Goal: Check status: Check status

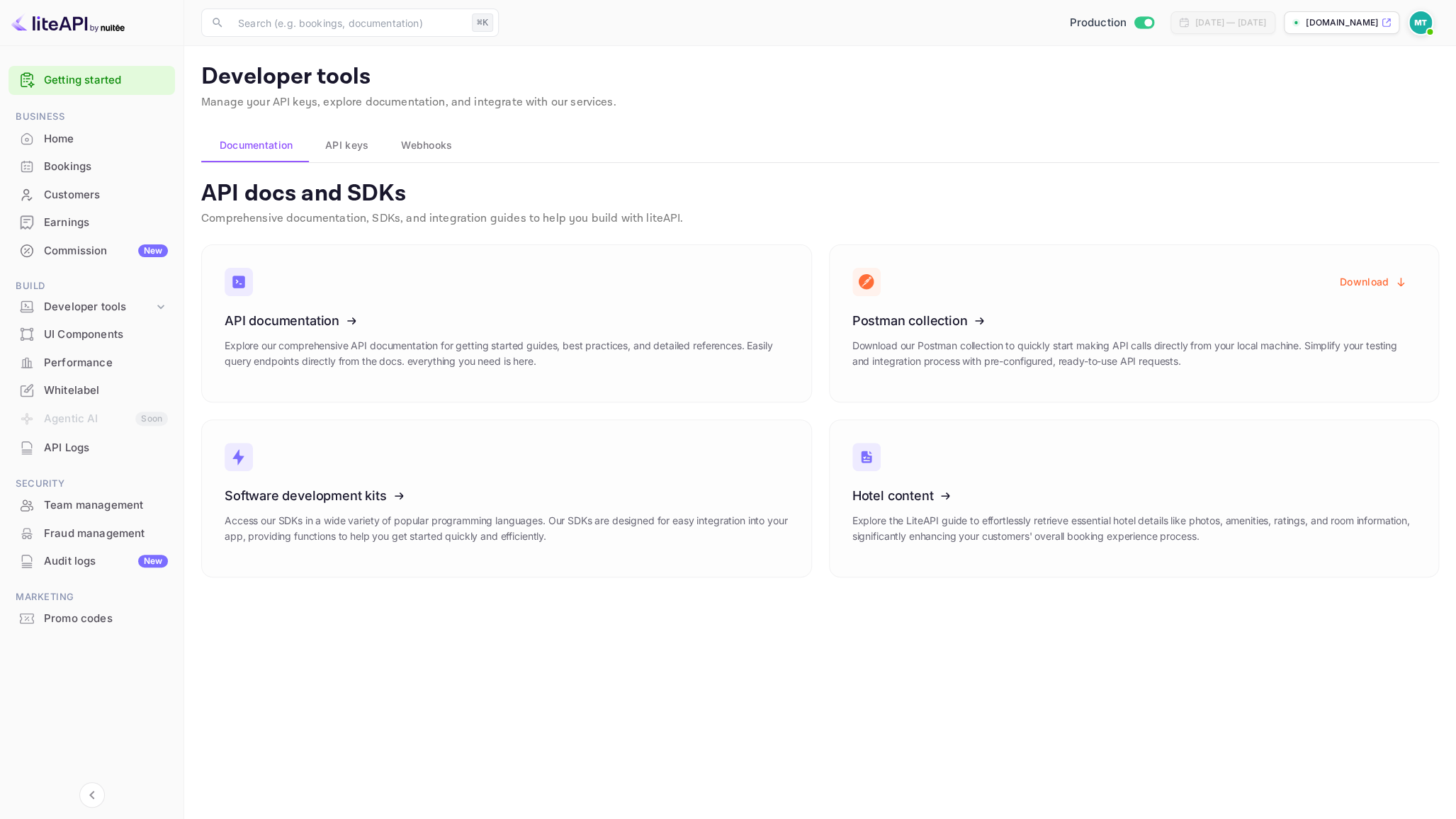
click at [65, 131] on div "Home" at bounding box center [106, 139] width 124 height 17
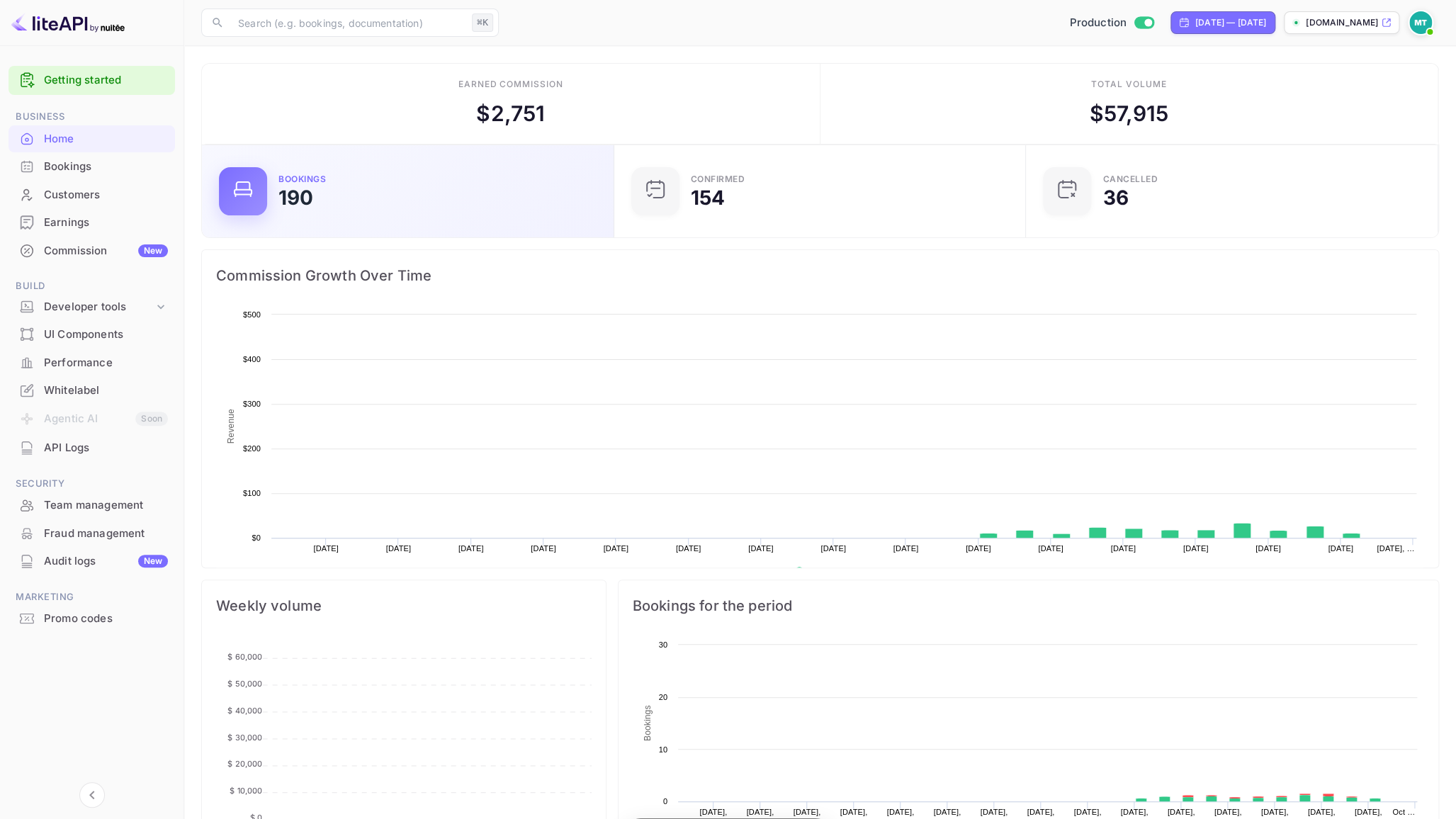
scroll to position [231, 403]
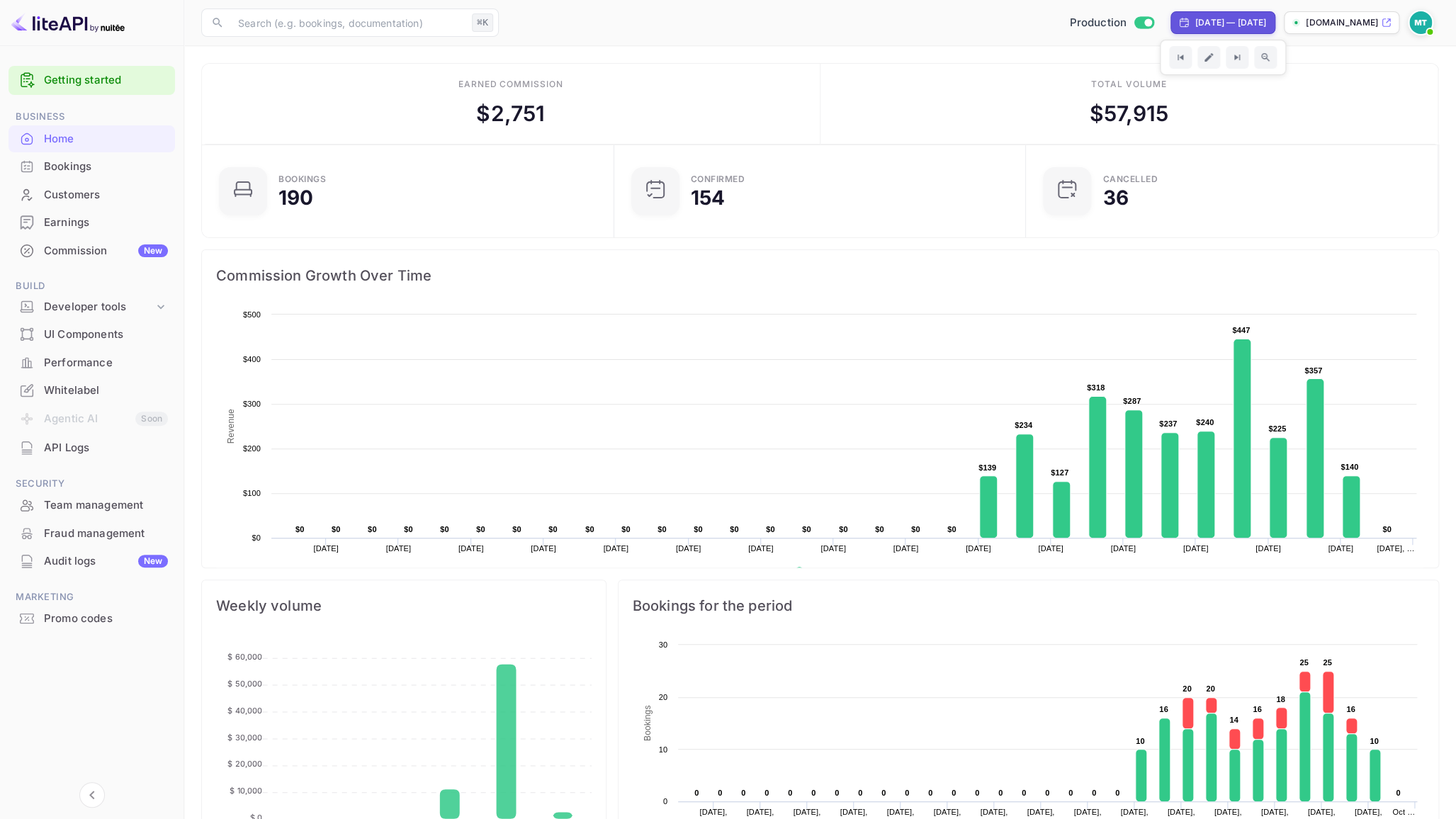
click at [1196, 23] on div "Sep 13, 2025 — Oct 13, 2025" at bounding box center [1231, 23] width 71 height 13
select select "8"
select select "2025"
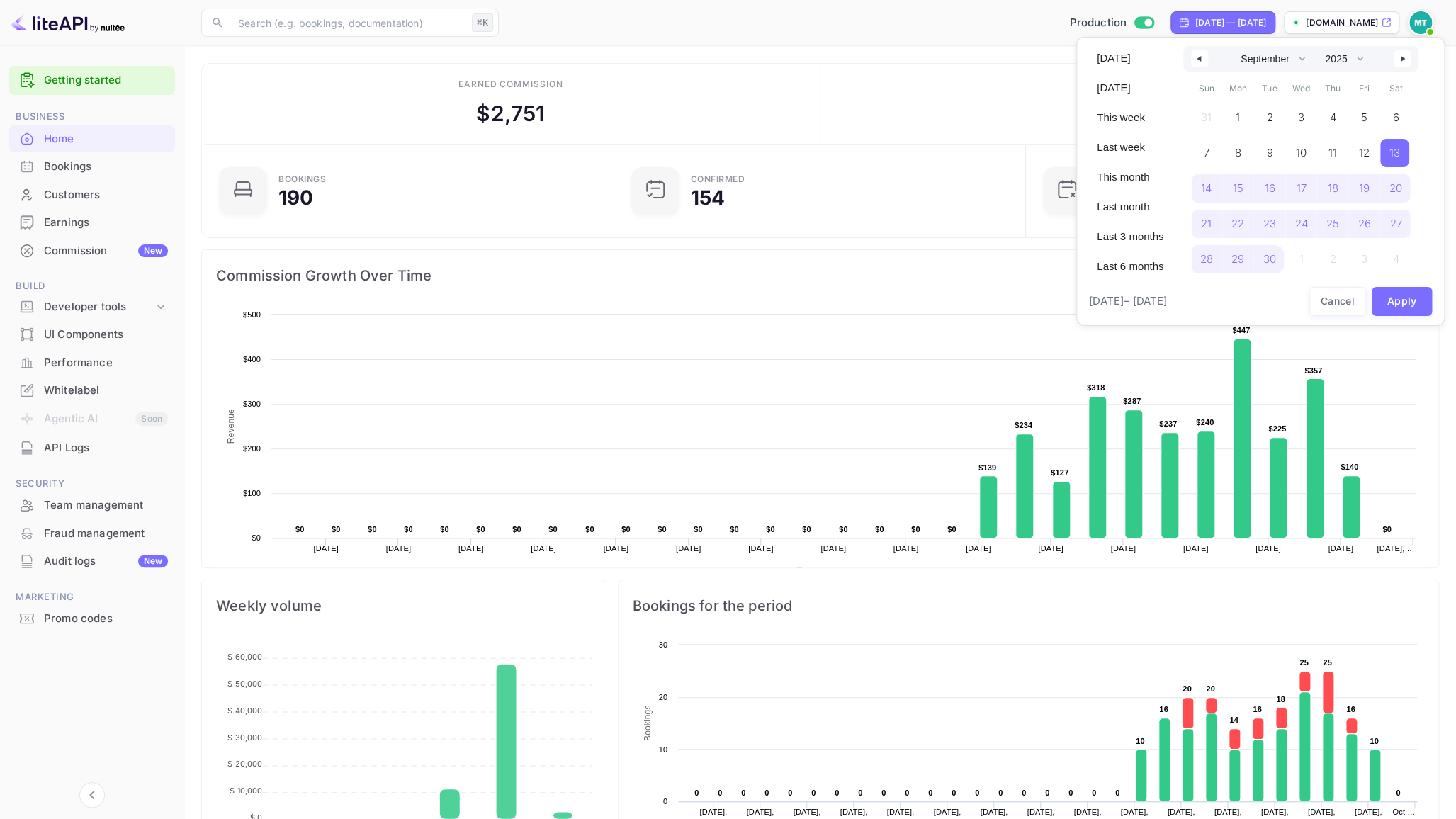
click at [1201, 60] on button "button" at bounding box center [1199, 59] width 17 height 17
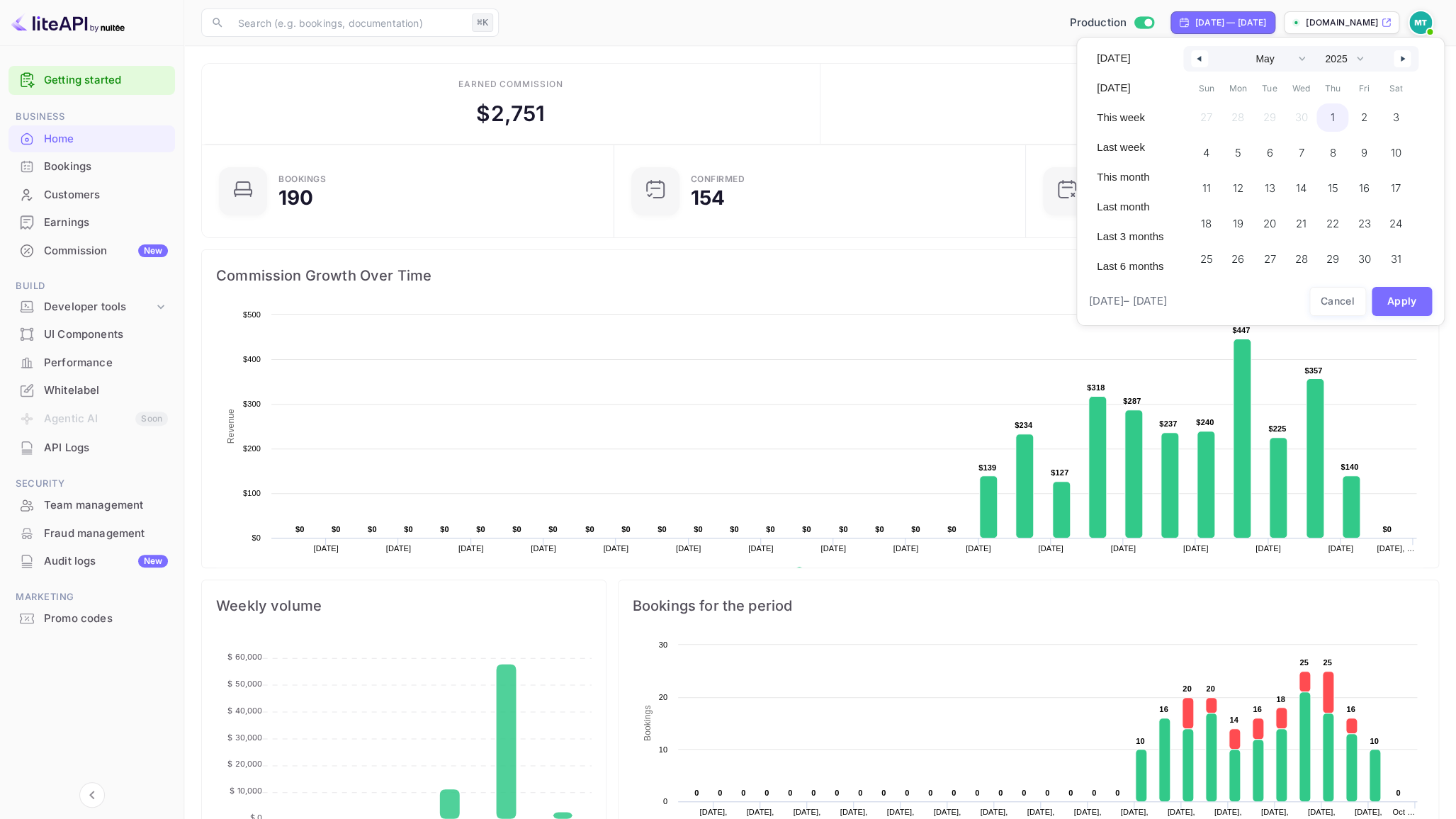
click at [1332, 116] on span "1" at bounding box center [1333, 117] width 4 height 25
click at [1404, 60] on icon "button" at bounding box center [1404, 59] width 7 height 5
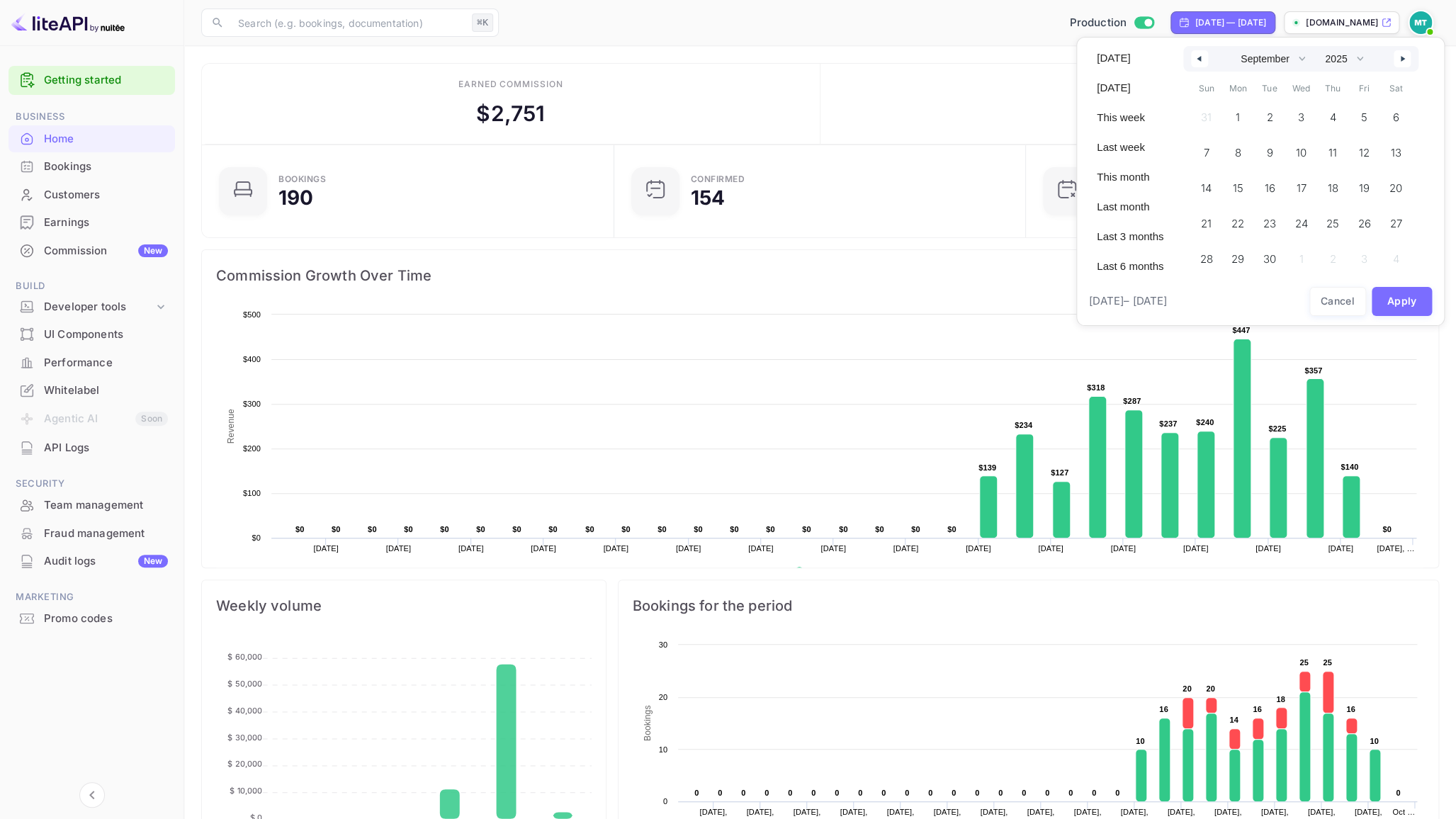
click at [1404, 60] on icon "button" at bounding box center [1404, 59] width 7 height 5
click at [1274, 188] on span "14" at bounding box center [1267, 188] width 28 height 28
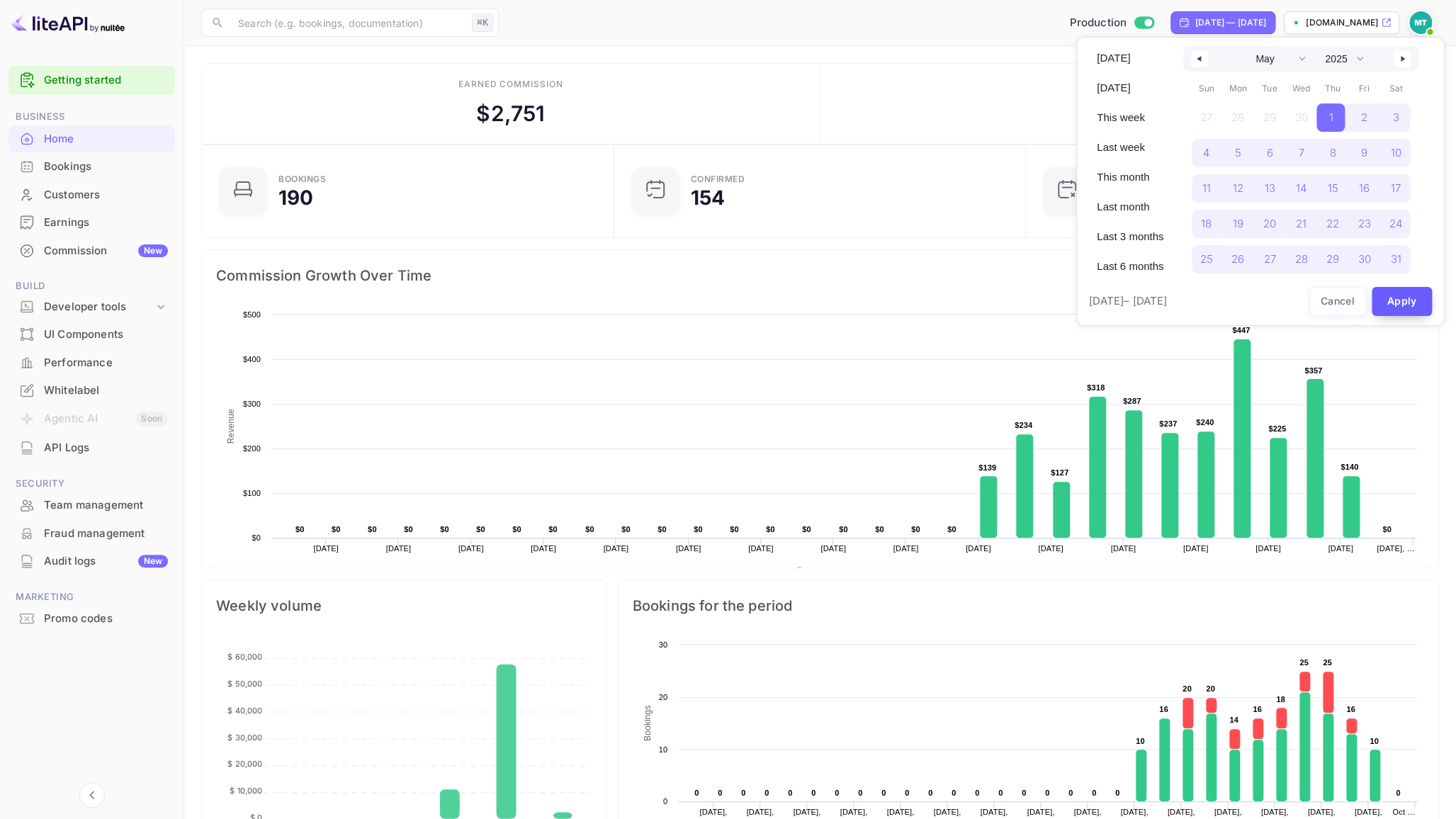
click at [1399, 303] on button "Apply" at bounding box center [1403, 301] width 61 height 29
select select "3"
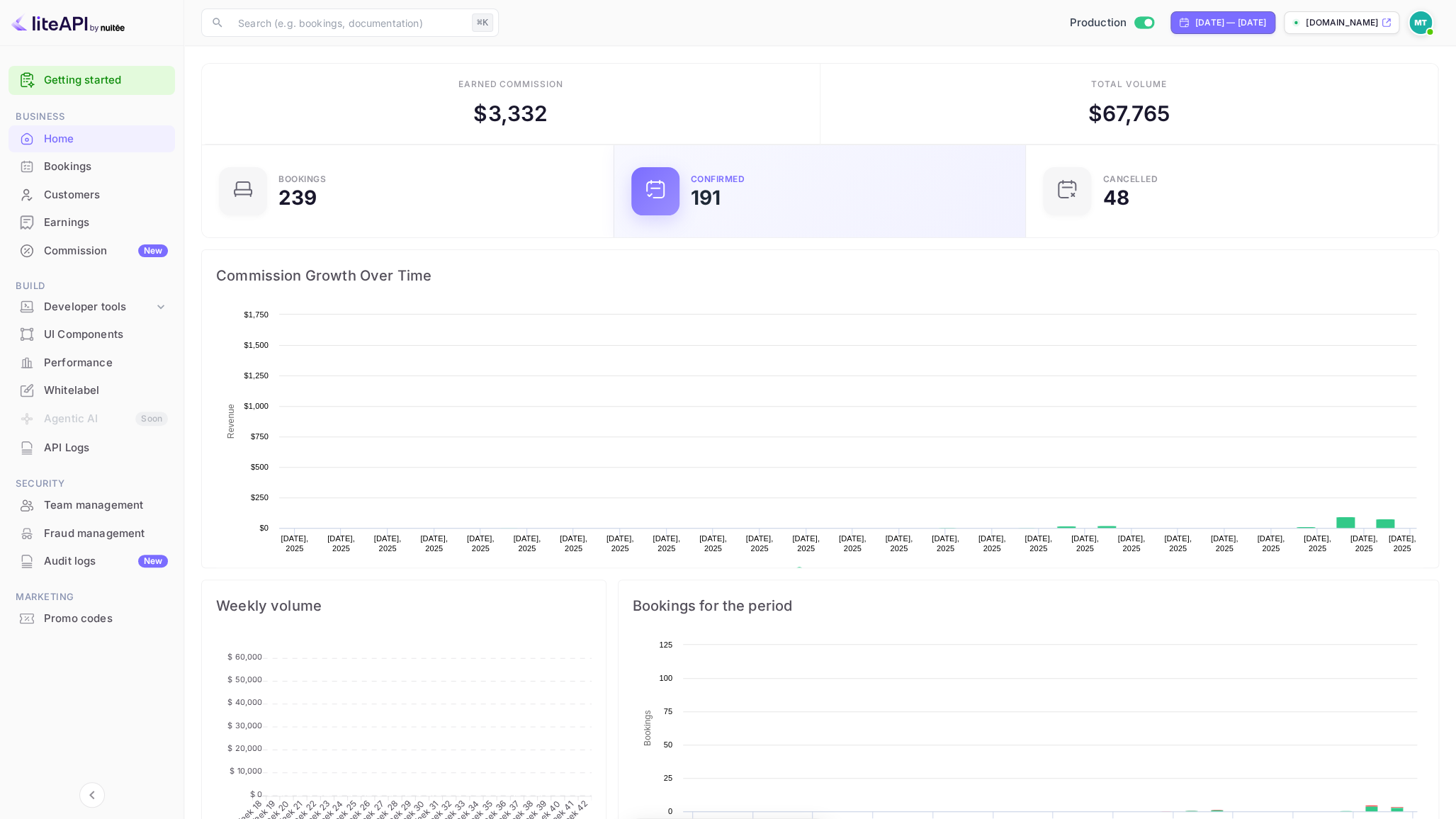
scroll to position [231, 403]
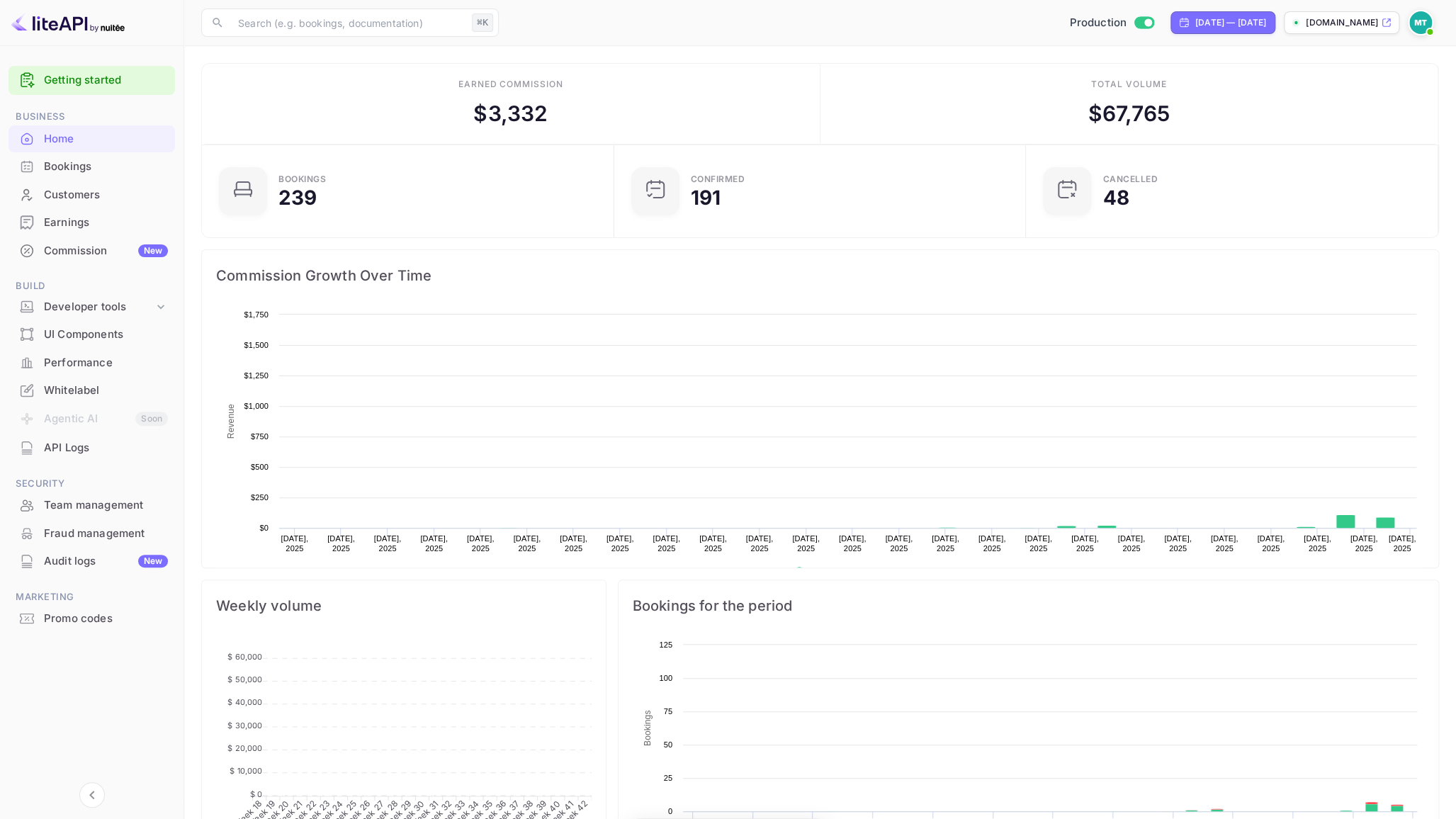
scroll to position [231, 403]
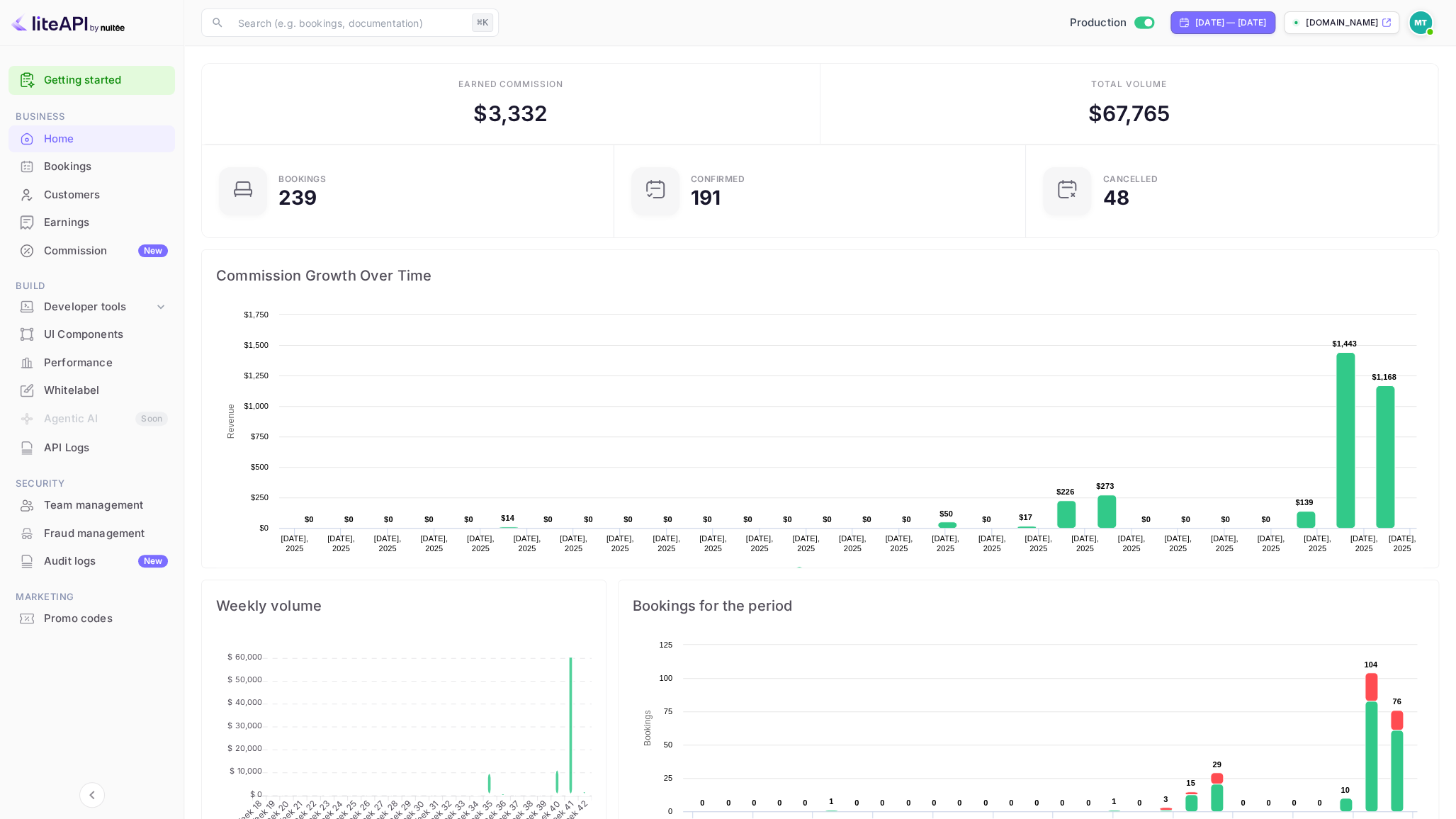
click at [735, 19] on div "Production [DATE] — [DATE] [DOMAIN_NAME]" at bounding box center [971, 22] width 934 height 25
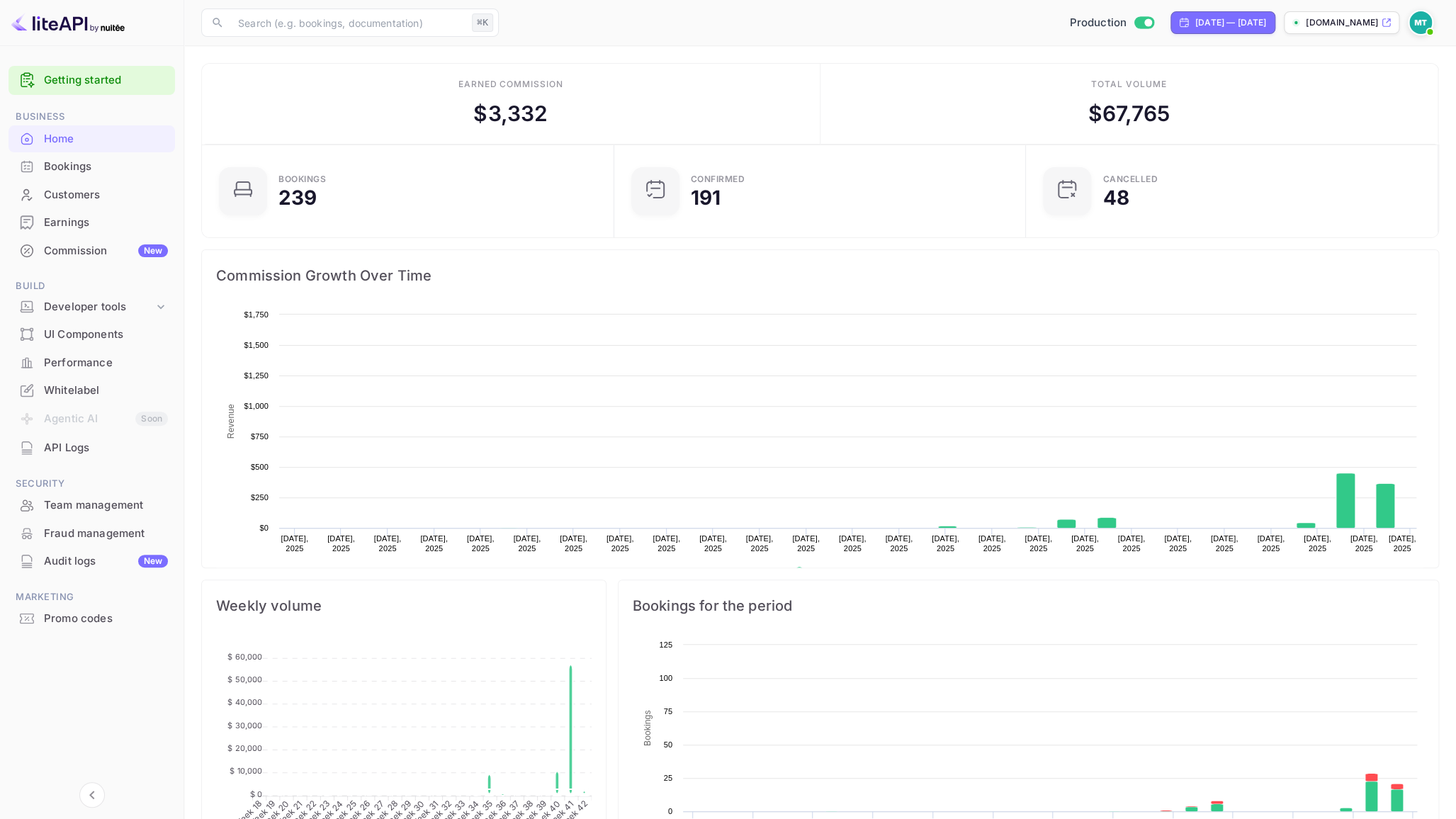
scroll to position [231, 403]
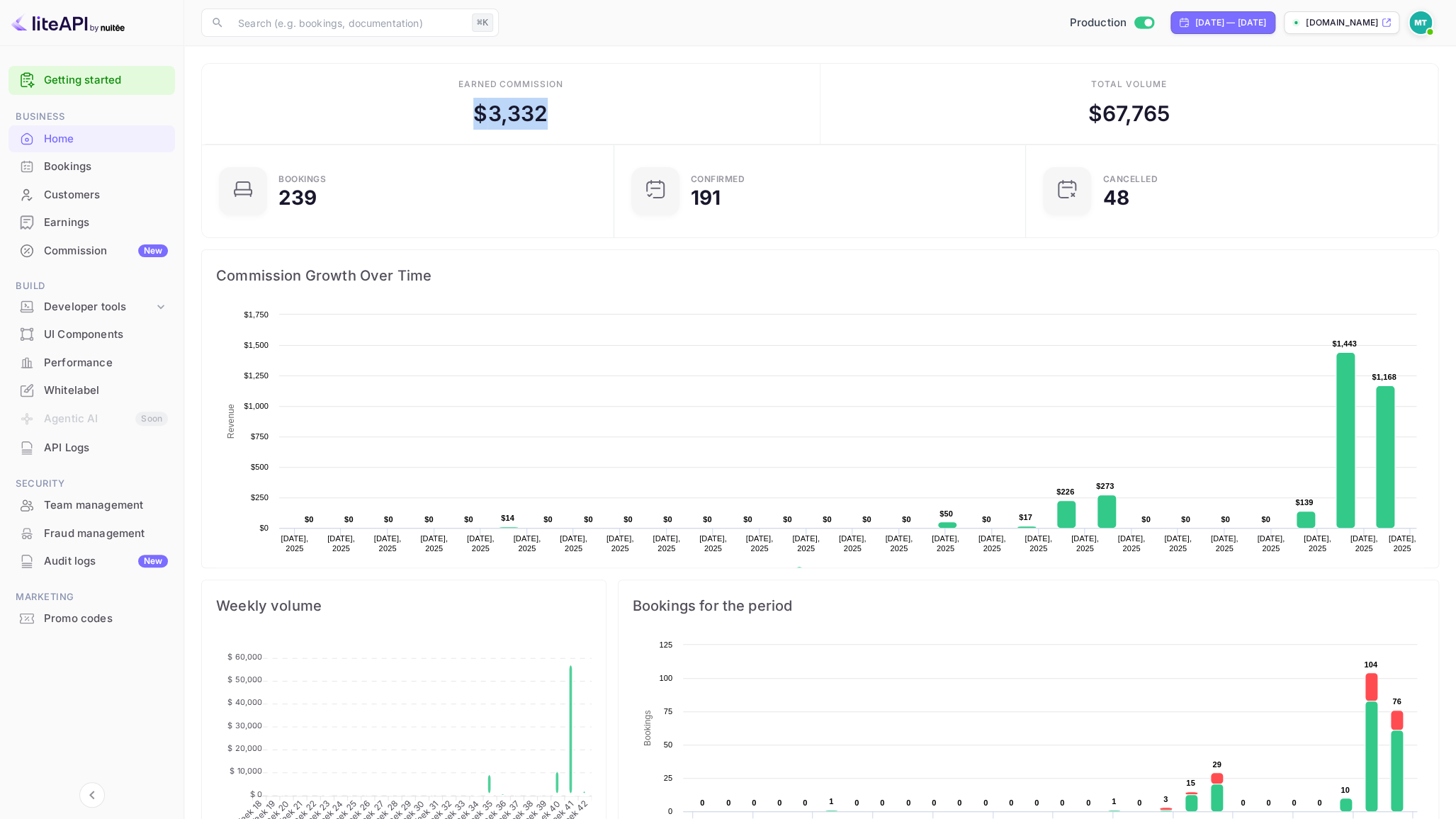
drag, startPoint x: 557, startPoint y: 108, endPoint x: 440, endPoint y: 109, distance: 117.0
click at [440, 109] on div "Earned commission $ 3,332" at bounding box center [511, 104] width 619 height 80
click at [583, 51] on main "Earned commission $ 3,332 Total volume $ 67,765 Bookings 239 Confirmed 191 CANC…" at bounding box center [820, 738] width 1272 height 1384
click at [767, 34] on div "Production [DATE] — [DATE] [DOMAIN_NAME]" at bounding box center [971, 22] width 934 height 25
click at [764, 17] on div "Production [DATE] — [DATE] [DOMAIN_NAME]" at bounding box center [971, 22] width 934 height 25
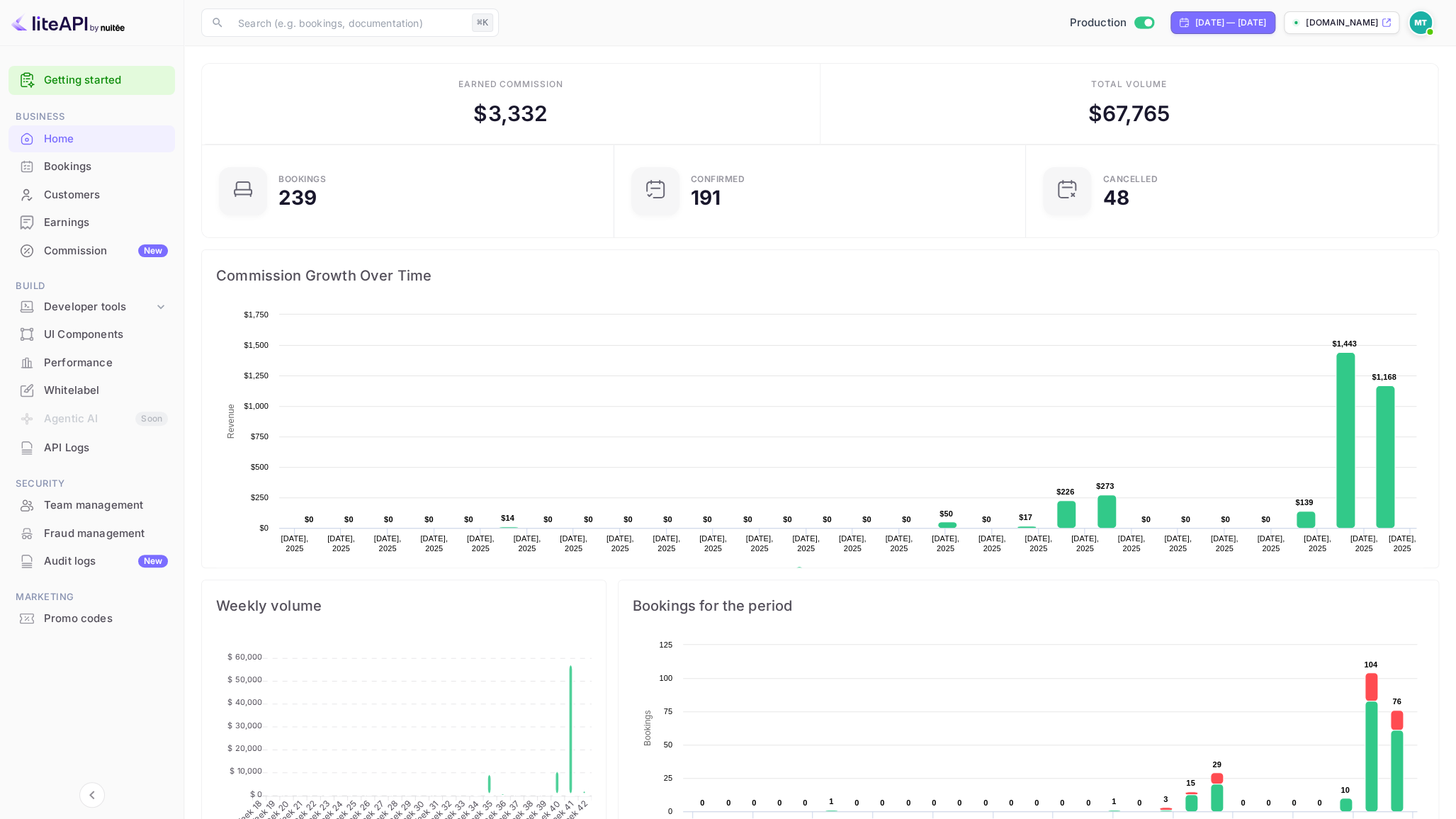
click at [763, 24] on div "Production [DATE] — [DATE] [DOMAIN_NAME]" at bounding box center [971, 22] width 934 height 25
